Goal: Task Accomplishment & Management: Manage account settings

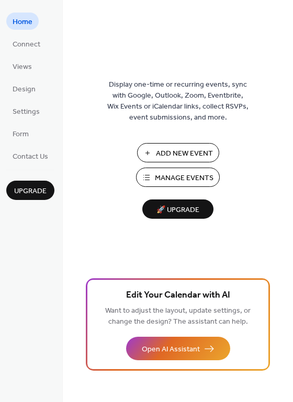
click at [194, 173] on span "Manage Events" at bounding box center [184, 178] width 59 height 11
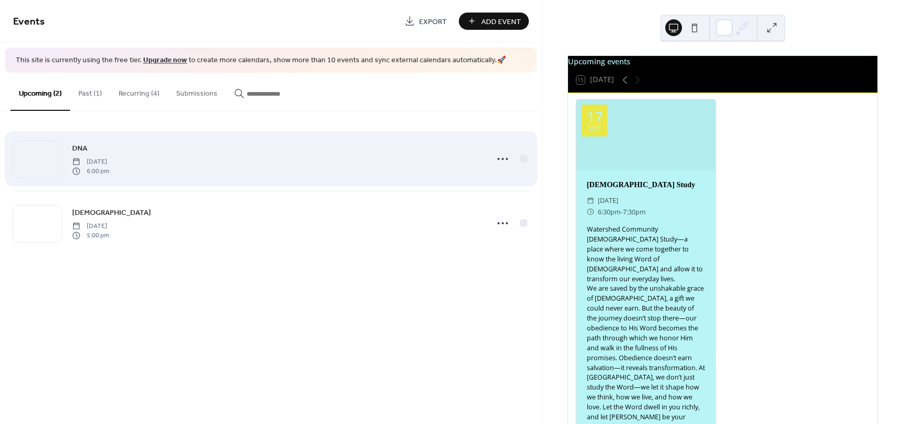
click at [239, 172] on div "DNA [DATE] 6:00 pm" at bounding box center [276, 158] width 409 height 33
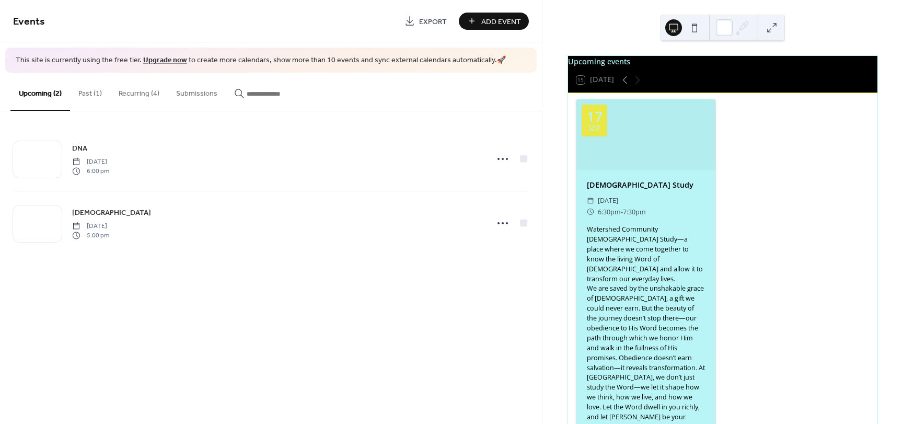
click at [135, 91] on button "Recurring (4)" at bounding box center [138, 91] width 57 height 37
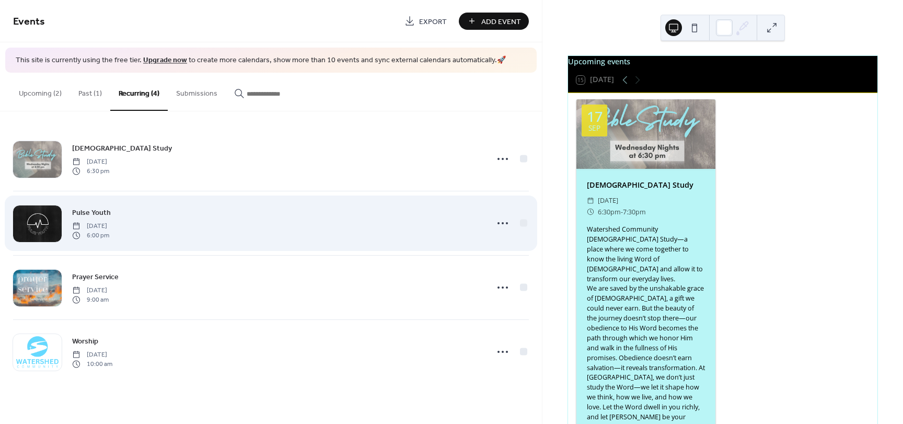
click at [256, 222] on div "Pulse Youth [DATE] 6:00 pm" at bounding box center [276, 222] width 409 height 33
click at [336, 223] on div "Pulse Youth [DATE] 6:00 pm" at bounding box center [276, 222] width 409 height 33
click at [496, 226] on icon at bounding box center [502, 223] width 17 height 17
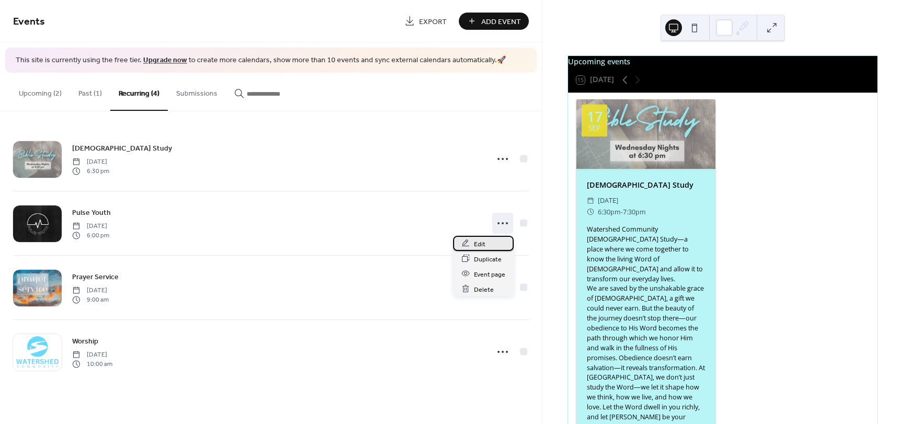
click at [486, 241] on div "Edit" at bounding box center [483, 243] width 61 height 15
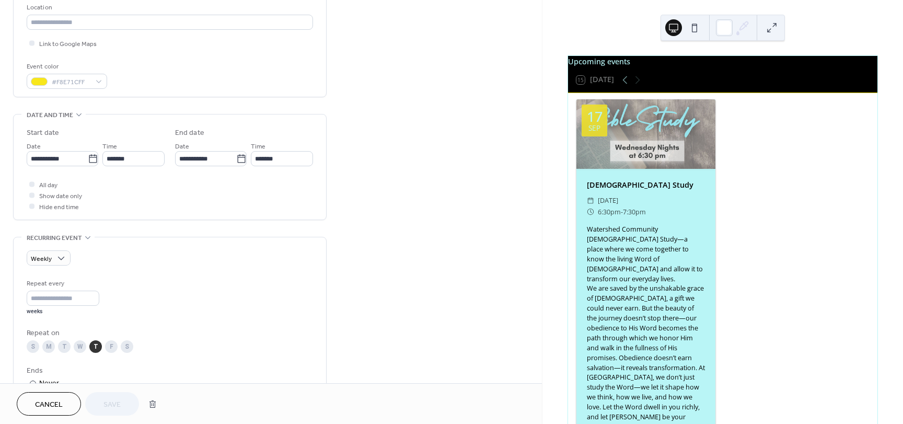
scroll to position [314, 0]
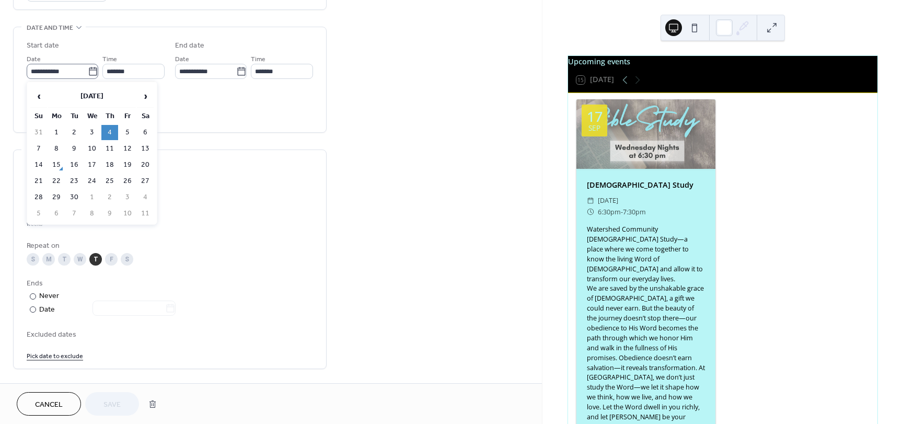
click at [91, 75] on icon at bounding box center [93, 71] width 8 height 8
click at [88, 75] on input "**********" at bounding box center [57, 71] width 61 height 15
click at [75, 178] on td "23" at bounding box center [74, 181] width 17 height 15
type input "**********"
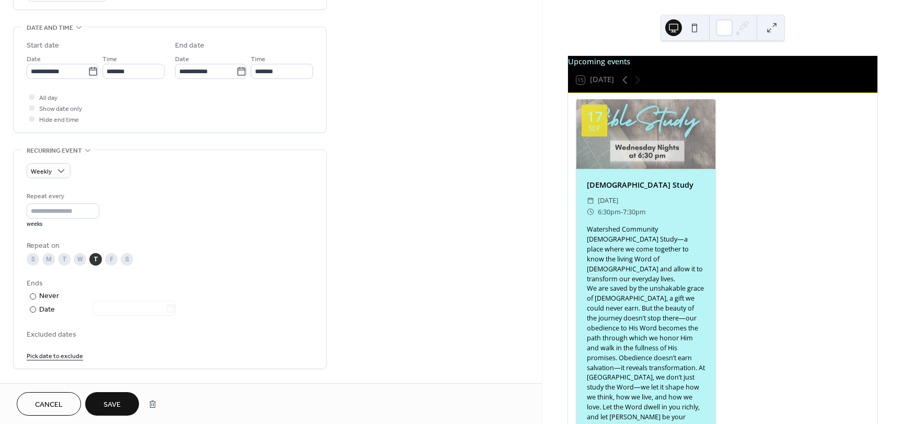
click at [60, 254] on div "T" at bounding box center [64, 259] width 13 height 13
click at [94, 256] on div "T" at bounding box center [95, 259] width 13 height 13
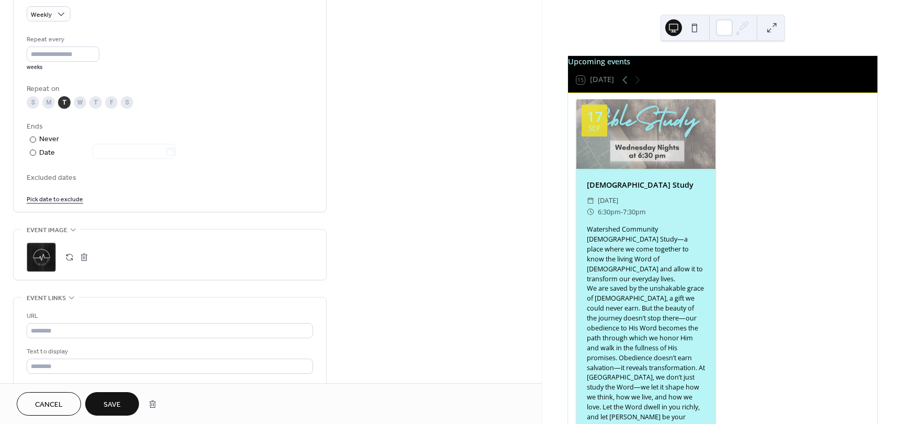
scroll to position [621, 0]
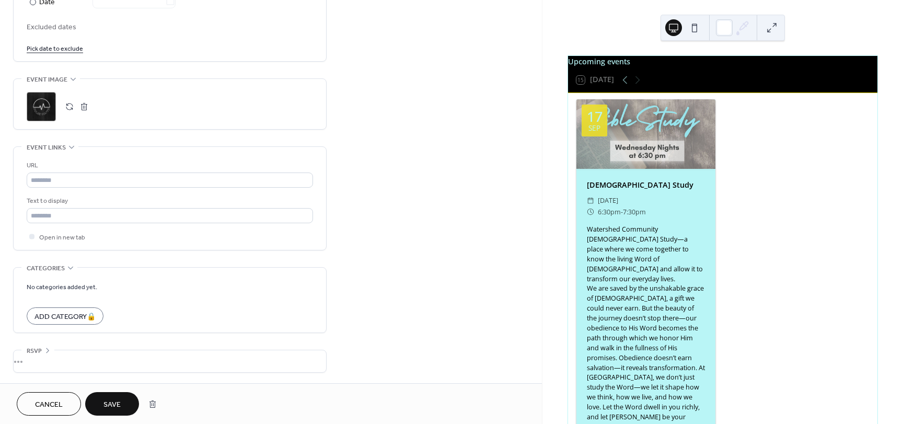
click at [119, 404] on span "Save" at bounding box center [111, 404] width 17 height 11
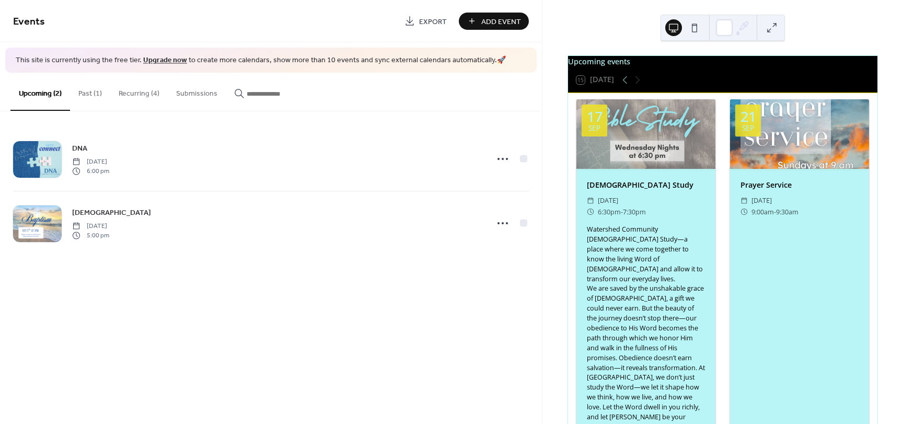
click at [139, 93] on button "Recurring (4)" at bounding box center [138, 91] width 57 height 37
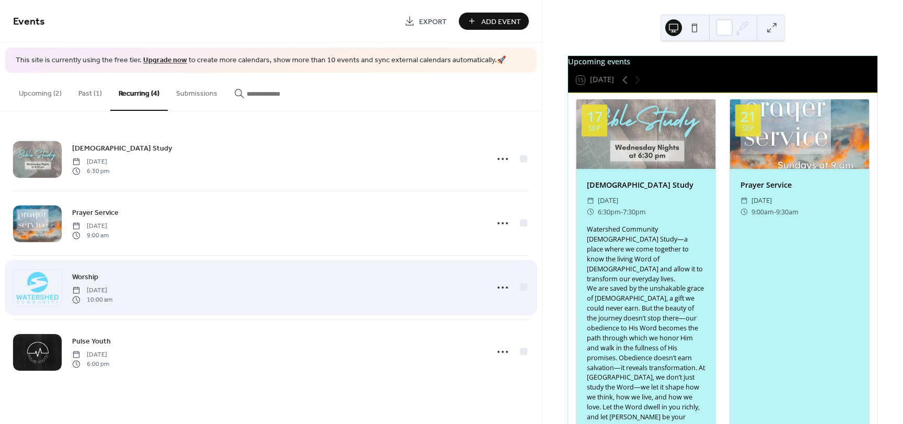
click at [189, 289] on div "Worship Sunday, September 7, 2025 10:00 am" at bounding box center [276, 287] width 409 height 33
click at [224, 288] on div "Worship Sunday, September 7, 2025 10:00 am" at bounding box center [276, 287] width 409 height 33
click at [503, 289] on icon at bounding box center [502, 287] width 17 height 17
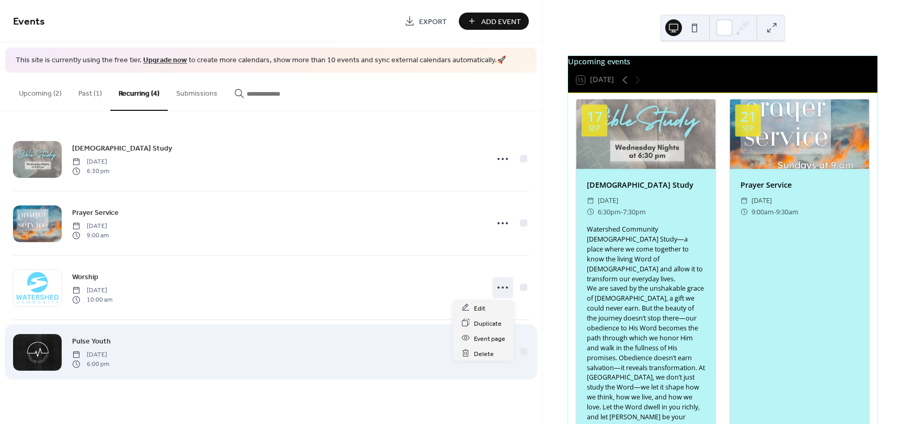
click at [298, 330] on div "Pulse Youth Tuesday, September 23, 2025 6:00 pm" at bounding box center [271, 352] width 516 height 64
click at [298, 342] on div "Pulse Youth Tuesday, September 23, 2025 6:00 pm" at bounding box center [276, 351] width 409 height 33
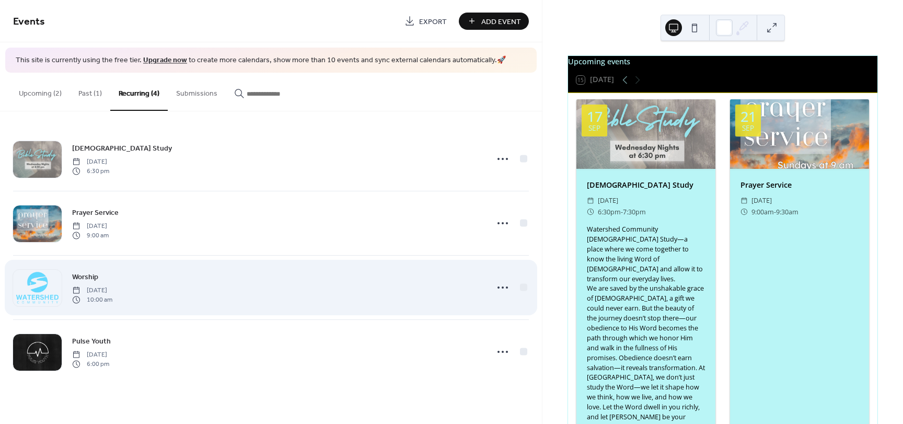
click at [281, 289] on div "Worship Sunday, September 7, 2025 10:00 am" at bounding box center [276, 287] width 409 height 33
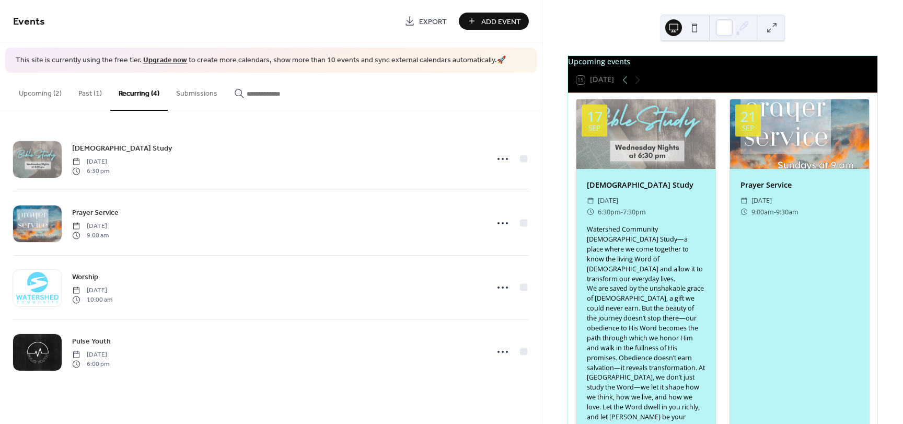
click at [34, 88] on button "Upcoming (2)" at bounding box center [40, 91] width 60 height 37
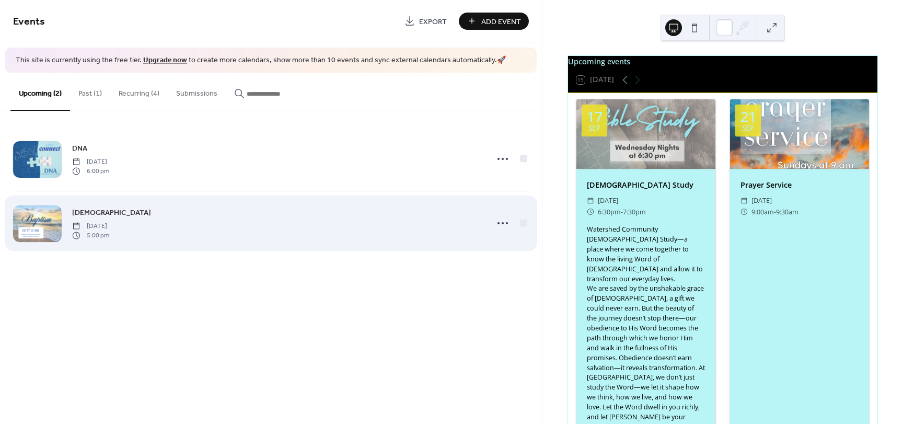
click at [211, 205] on div "Baptism Sunday, October 5, 2025 5:00 pm" at bounding box center [271, 223] width 516 height 64
